Goal: Task Accomplishment & Management: Manage account settings

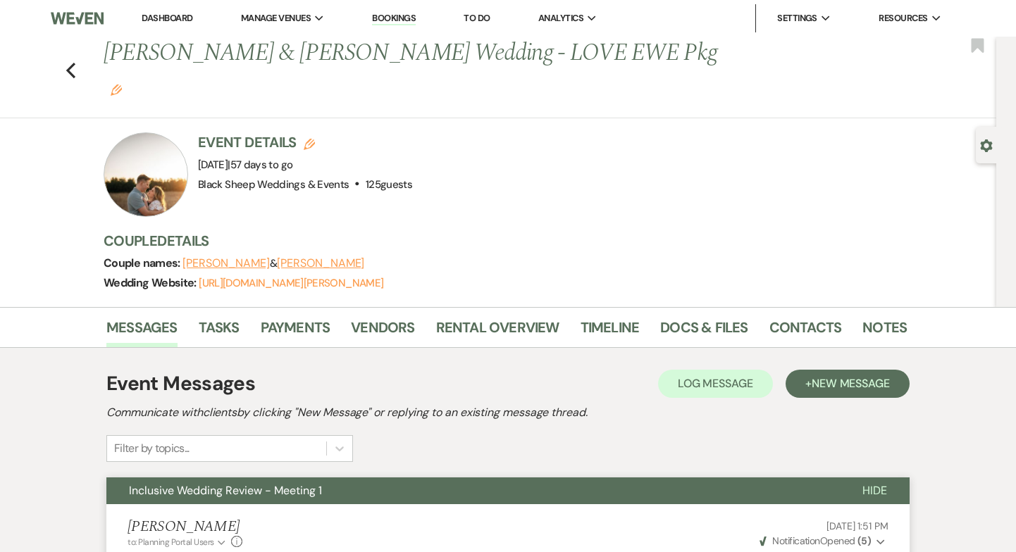
click at [64, 54] on div "Previous Makenna Kordus & Mitchell Reinke's Wedding - LOVE EWE Pkg Edit Bookmark" at bounding box center [494, 78] width 1003 height 82
click at [75, 62] on icon "Previous" at bounding box center [71, 70] width 11 height 17
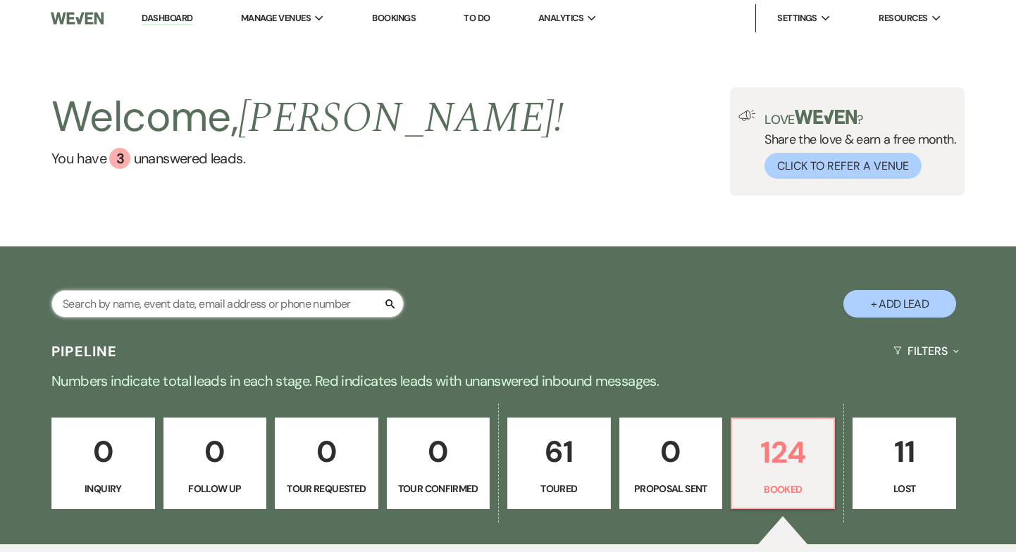
click at [104, 295] on input "text" at bounding box center [227, 303] width 352 height 27
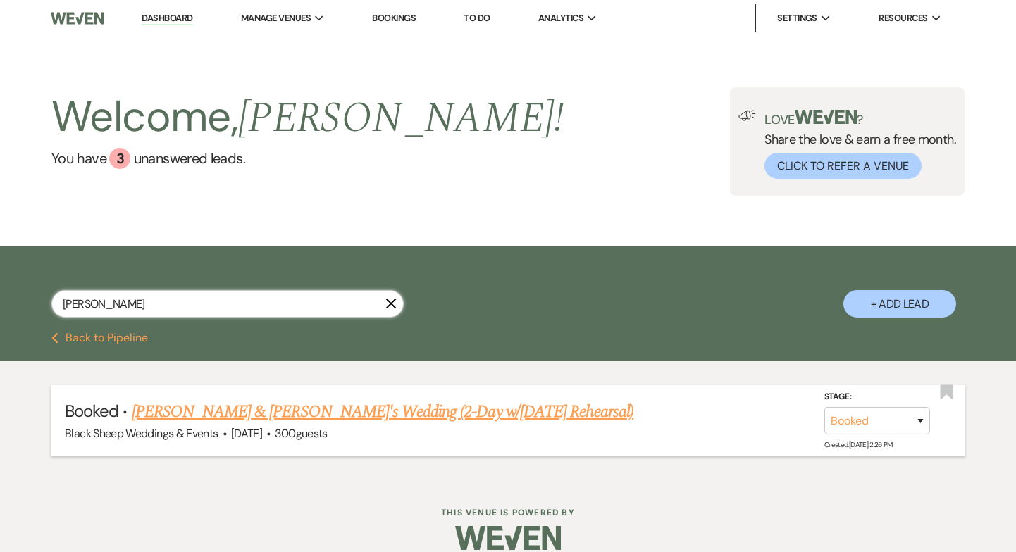
type input "[PERSON_NAME]"
click at [204, 406] on link "[PERSON_NAME] & [PERSON_NAME]'s Wedding (2-Day w/[DATE] Rehearsal)" at bounding box center [383, 412] width 502 height 25
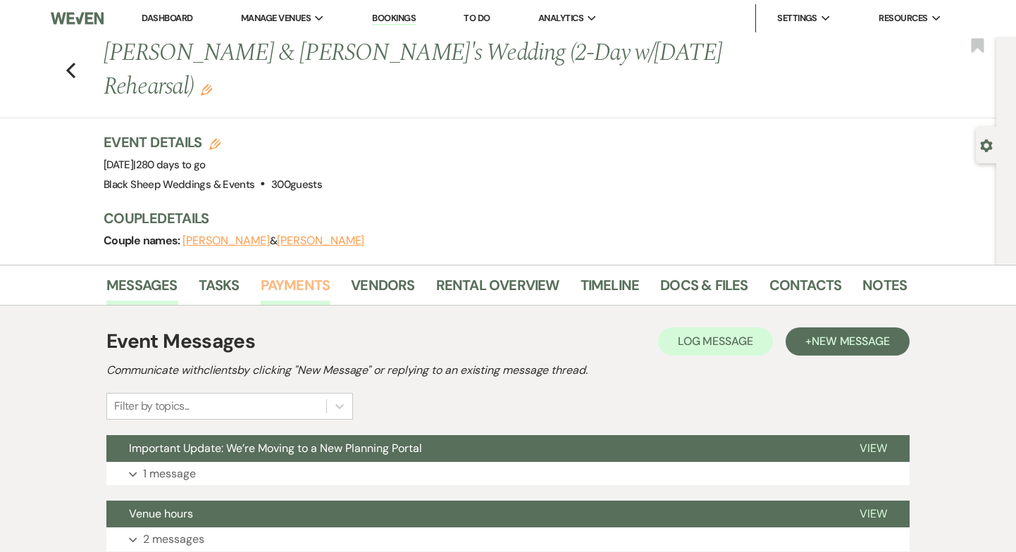
click at [290, 293] on link "Payments" at bounding box center [296, 289] width 70 height 31
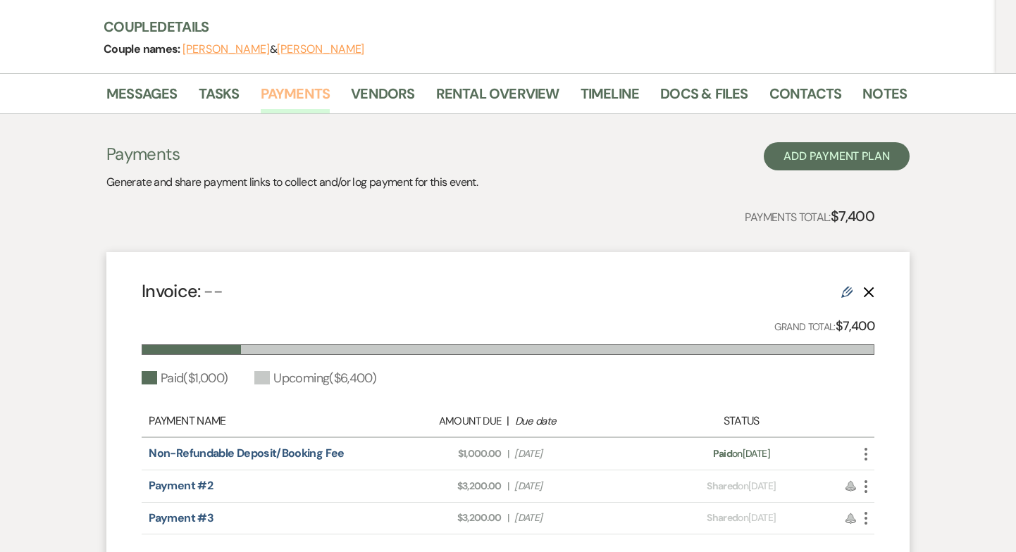
scroll to position [344, 0]
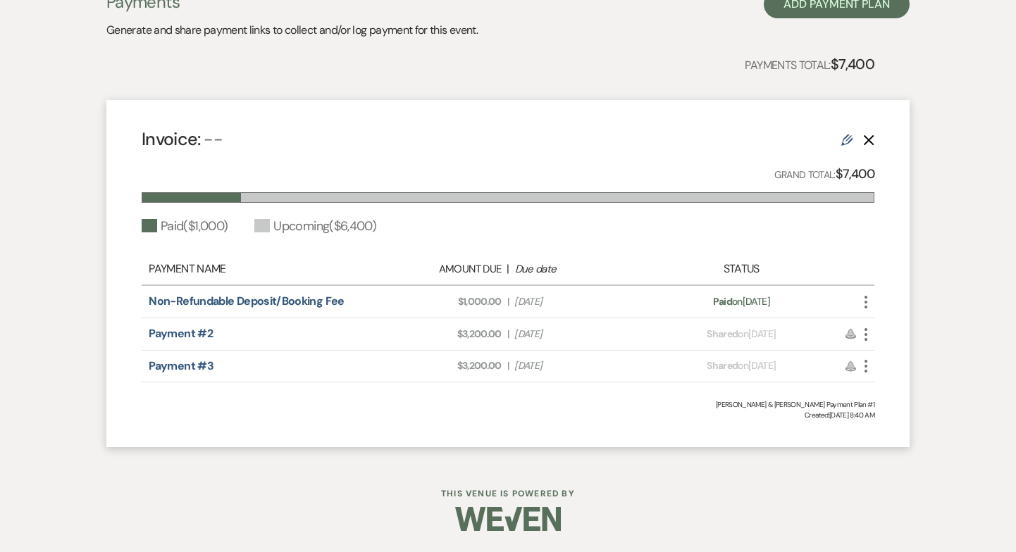
click at [862, 335] on icon "More" at bounding box center [866, 334] width 17 height 17
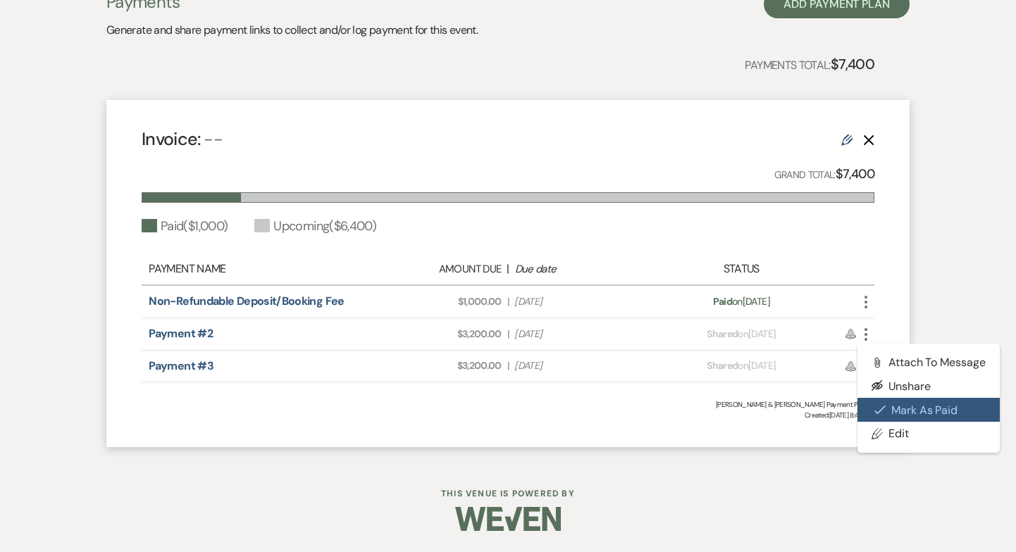
click at [922, 409] on button "Check [PERSON_NAME] [PERSON_NAME] as Paid" at bounding box center [929, 410] width 142 height 24
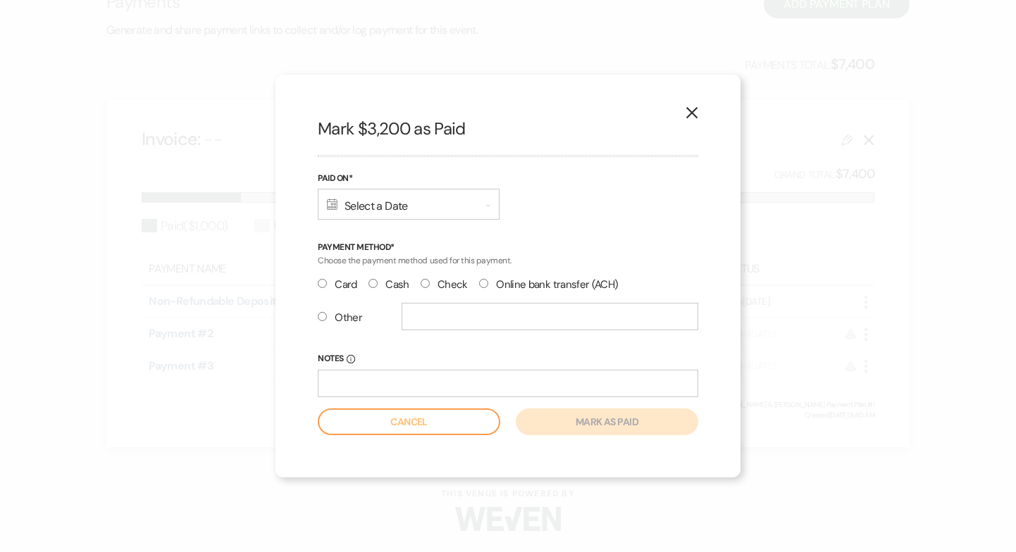
click at [419, 211] on div "Calendar Select a Date Expand" at bounding box center [409, 204] width 182 height 31
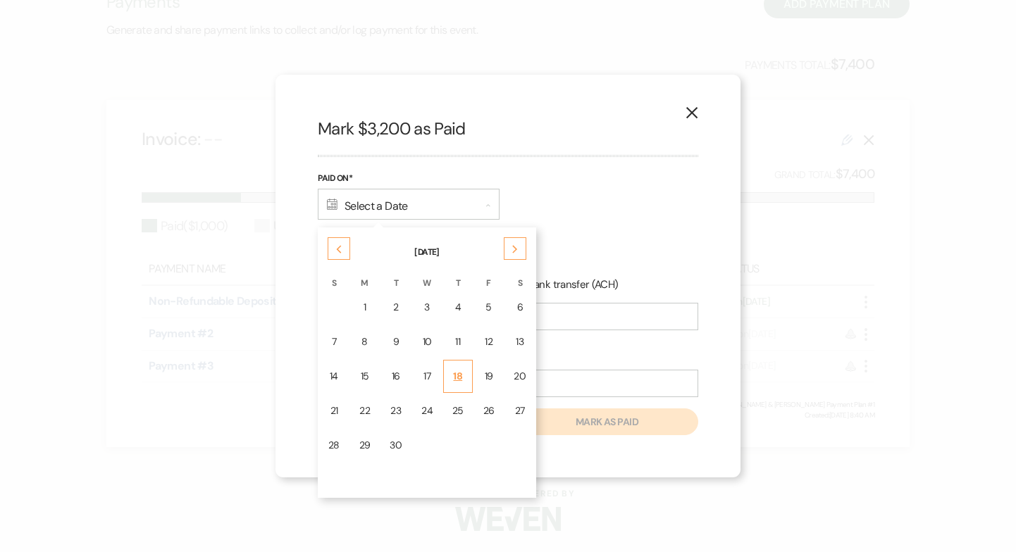
click at [457, 378] on div "18" at bounding box center [457, 376] width 11 height 15
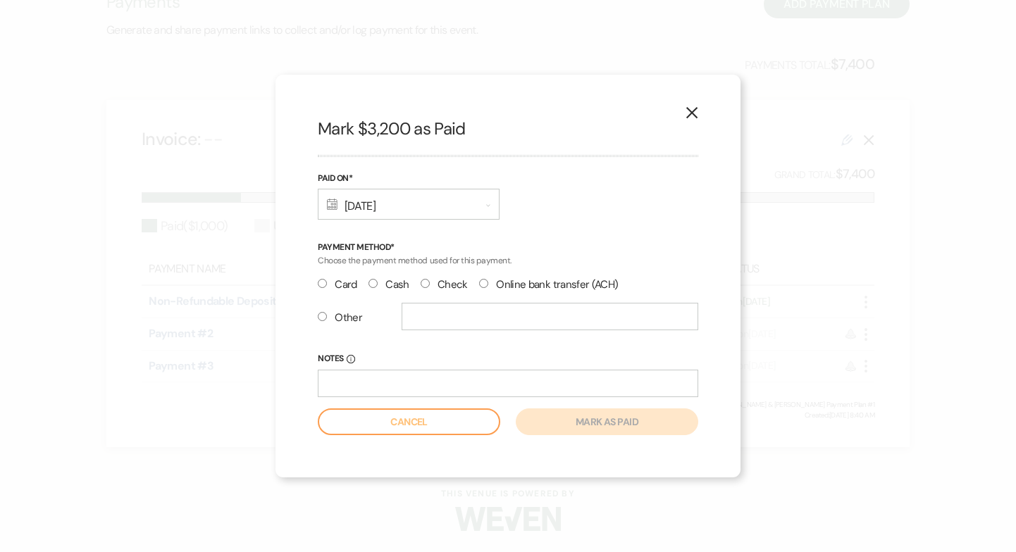
click at [422, 285] on input "Check" at bounding box center [425, 283] width 9 height 9
radio input "true"
click at [415, 383] on input "Notes Info" at bounding box center [508, 383] width 380 height 27
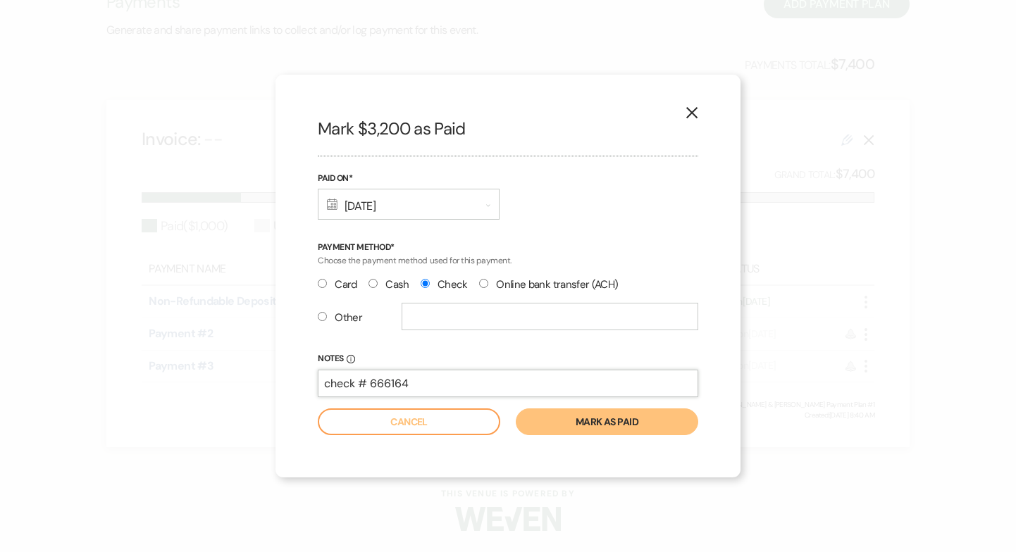
click at [325, 385] on input "check # 666164" at bounding box center [508, 383] width 380 height 27
type input "Bank check # 666164"
click at [611, 423] on button "Mark as paid" at bounding box center [607, 422] width 182 height 27
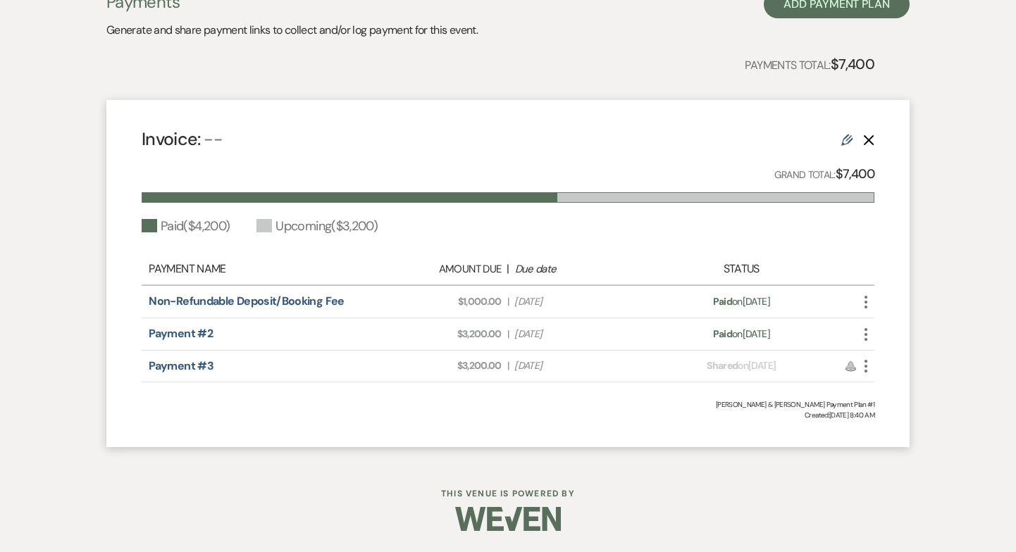
scroll to position [0, 0]
